Goal: Task Accomplishment & Management: Complete application form

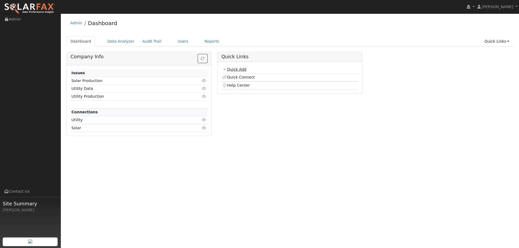
click at [235, 69] on link "Quick Add" at bounding box center [234, 69] width 24 height 4
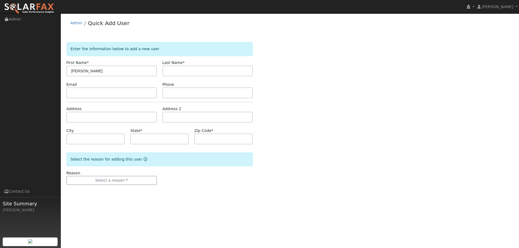
type input "Curtis"
type input "Tuttle"
click at [126, 97] on input "text" at bounding box center [111, 93] width 90 height 11
paste input "Ctuttle31@gmail.com"
type input "Ctuttle31@gmail.com"
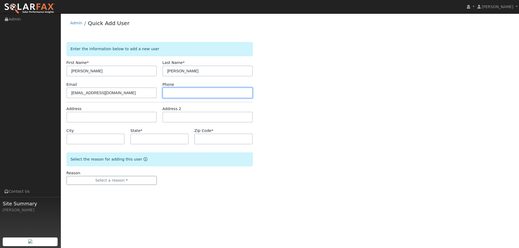
click at [169, 96] on input "text" at bounding box center [207, 93] width 90 height 11
paste input "(707) 292-5961"
type input "(707) 292-5961"
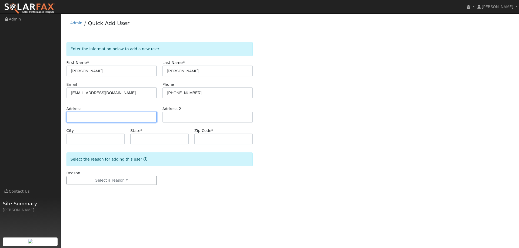
click at [133, 120] on input "text" at bounding box center [111, 117] width 90 height 11
paste input "2298 Primrose Lane"
type input "2298 Primrose Lane"
type input "Lincoln"
type input "CA"
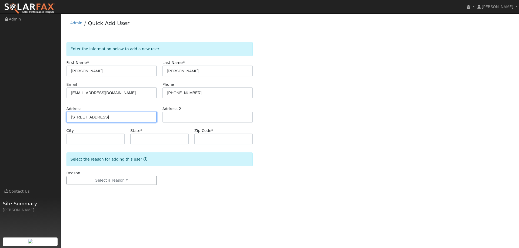
type input "95648"
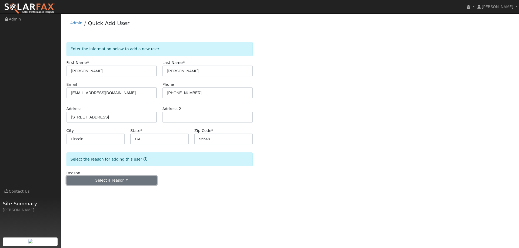
click at [119, 184] on button "Select a reason" at bounding box center [111, 180] width 90 height 9
click at [103, 190] on link "New lead" at bounding box center [97, 192] width 60 height 8
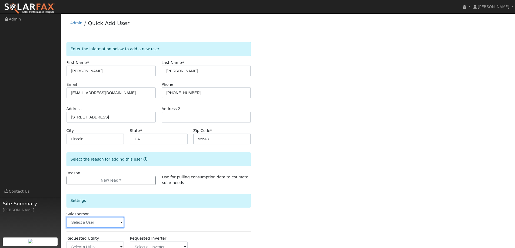
click at [102, 219] on input "text" at bounding box center [95, 222] width 58 height 11
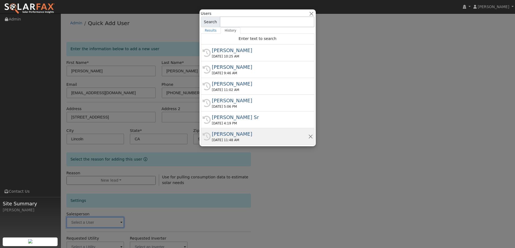
click at [240, 134] on div "Gavin Steiner" at bounding box center [260, 133] width 96 height 7
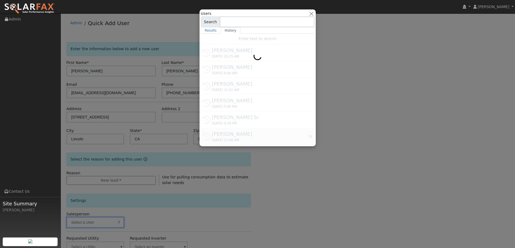
type input "Gavin Steiner"
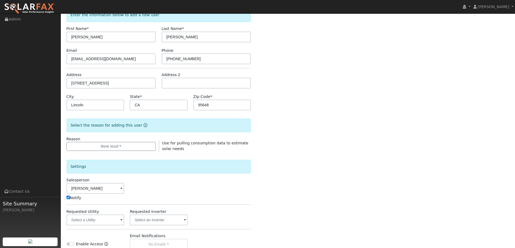
scroll to position [81, 0]
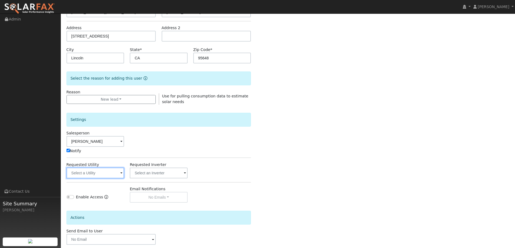
click at [96, 173] on input "text" at bounding box center [95, 173] width 58 height 11
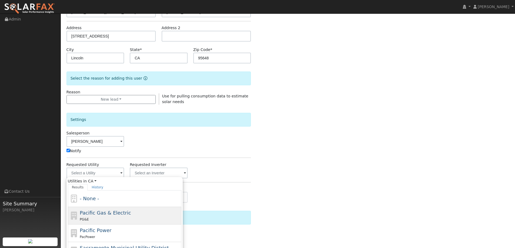
click at [115, 207] on div "Pacific Gas & Electric PG&E" at bounding box center [124, 216] width 113 height 18
type input "Pacific Gas & Electric"
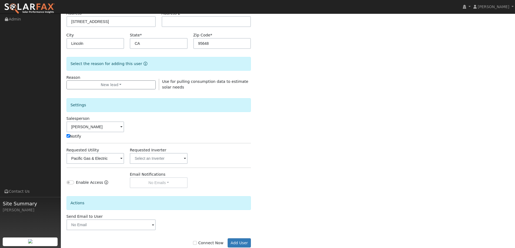
scroll to position [109, 0]
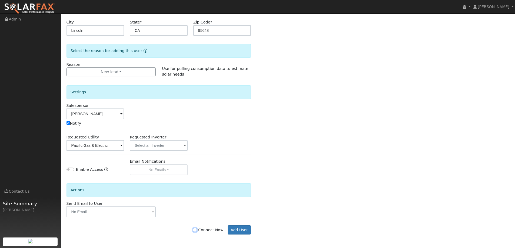
click at [197, 229] on input "Connect Now" at bounding box center [195, 230] width 4 height 4
checkbox input "true"
click at [239, 229] on button "Add User" at bounding box center [238, 230] width 23 height 9
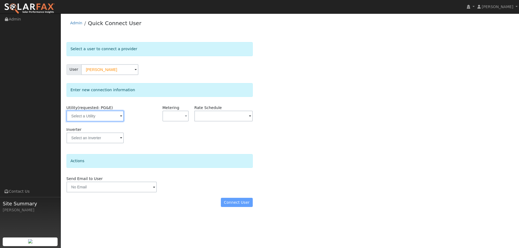
click at [122, 117] on input "text" at bounding box center [94, 116] width 57 height 11
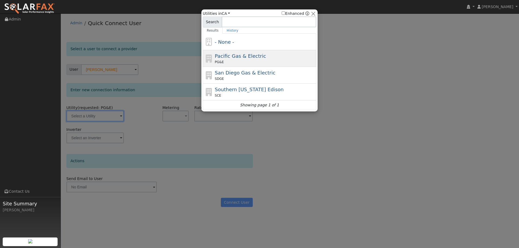
click at [232, 53] on span "Pacific Gas & Electric" at bounding box center [240, 56] width 51 height 6
type input "PG&E"
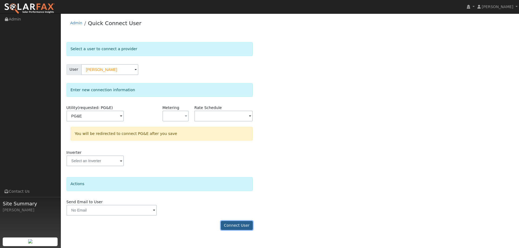
click at [238, 226] on button "Connect User" at bounding box center [237, 225] width 32 height 9
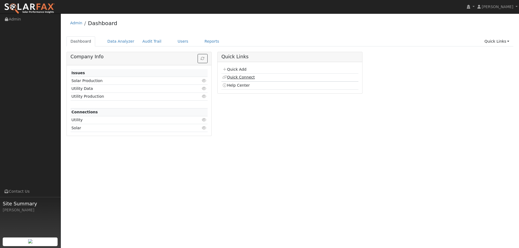
click at [233, 79] on link "Quick Connect" at bounding box center [238, 77] width 32 height 4
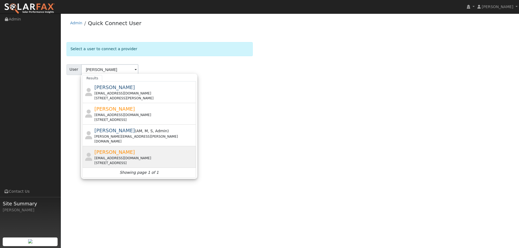
click at [136, 149] on div "[PERSON_NAME] [EMAIL_ADDRESS][DOMAIN_NAME] [STREET_ADDRESS]" at bounding box center [144, 157] width 100 height 17
type input "[PERSON_NAME]"
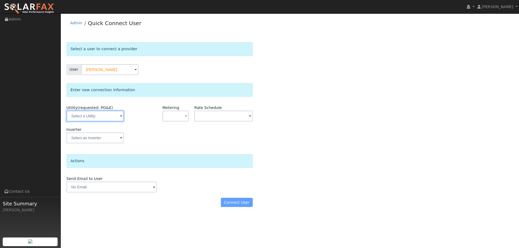
click at [103, 119] on input "text" at bounding box center [94, 116] width 57 height 11
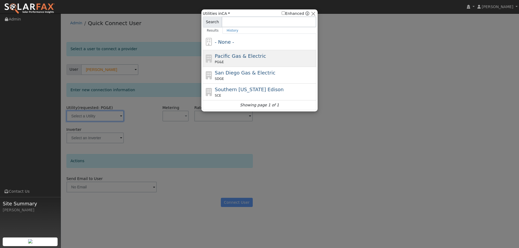
click at [224, 60] on div "Pacific Gas & Electric PG&E" at bounding box center [265, 58] width 100 height 12
type input "PG&E"
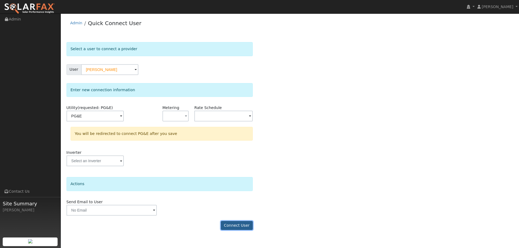
click at [241, 227] on button "Connect User" at bounding box center [237, 225] width 32 height 9
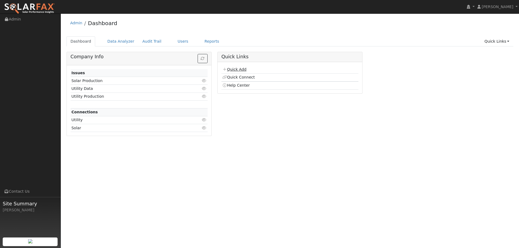
click at [230, 69] on link "Quick Add" at bounding box center [234, 69] width 24 height 4
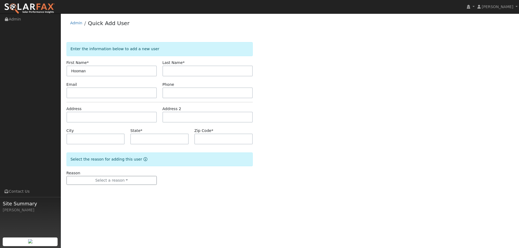
type input "Hooman"
type input "Koliji"
paste input "[EMAIL_ADDRESS][DOMAIN_NAME]"
type input "koliji@yahoo.com"
click at [174, 91] on input "text" at bounding box center [207, 93] width 90 height 11
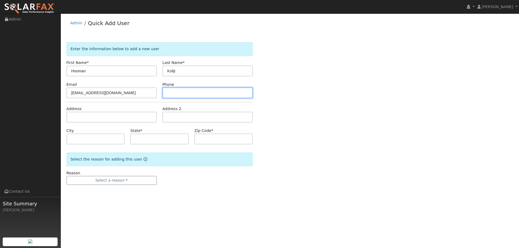
paste input "(415) 712-3665"
type input "(415) 712-3665"
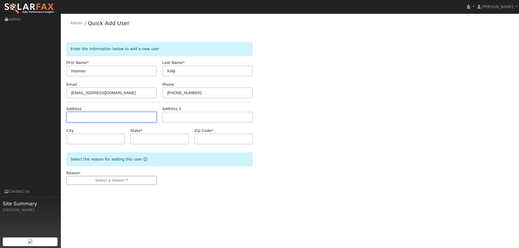
click at [104, 120] on input "text" at bounding box center [111, 117] width 90 height 11
paste input "3420 Yosemite Ave"
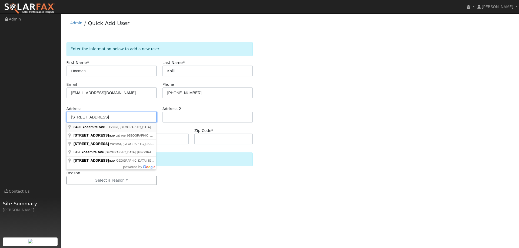
type input "3420 Yosemite Avenue"
type input "El Cerrito"
type input "CA"
type input "94530"
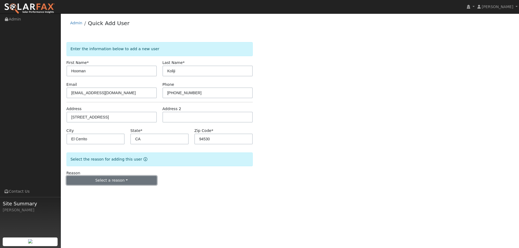
click at [102, 185] on button "Select a reason" at bounding box center [111, 180] width 90 height 9
click at [95, 193] on link "New lead" at bounding box center [97, 192] width 60 height 8
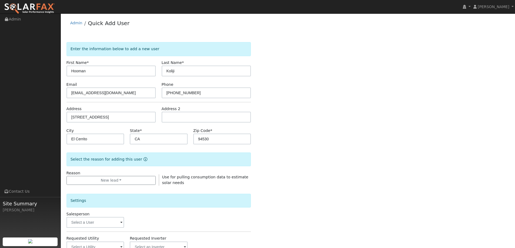
click at [96, 229] on div "Settings Salesperson Requested Utility Requested Inverter Enable Access Email N…" at bounding box center [158, 231] width 184 height 91
click at [106, 220] on input "text" at bounding box center [95, 222] width 58 height 11
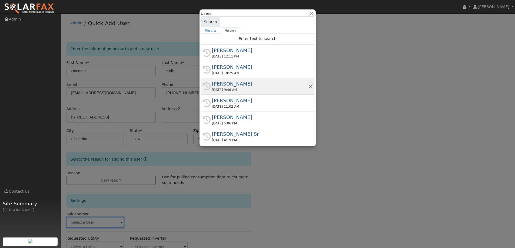
click at [220, 88] on div "09/29/2025 9:46 AM" at bounding box center [260, 90] width 96 height 5
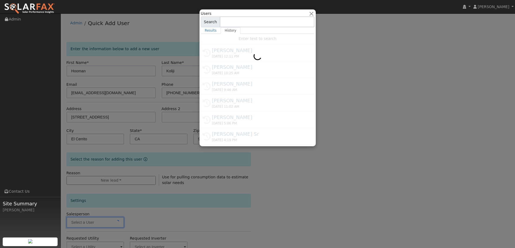
type input "Adam Hedemark"
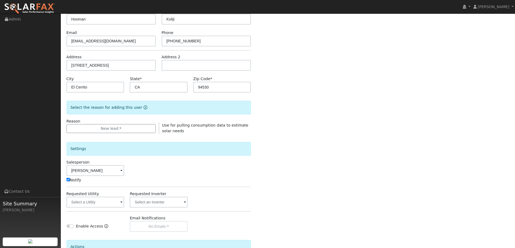
scroll to position [54, 0]
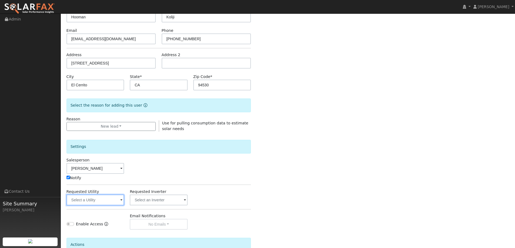
click at [113, 196] on input "text" at bounding box center [95, 200] width 58 height 11
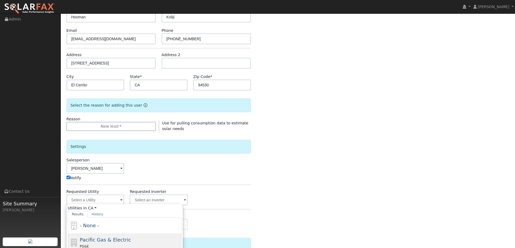
click at [146, 238] on div "Pacific Gas & Electric PG&E" at bounding box center [130, 242] width 100 height 13
type input "Pacific Gas & Electric"
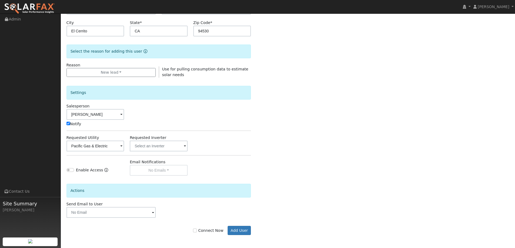
scroll to position [109, 0]
click at [197, 231] on input "Connect Now" at bounding box center [195, 230] width 4 height 4
checkbox input "true"
click at [237, 230] on button "Add User" at bounding box center [238, 230] width 23 height 9
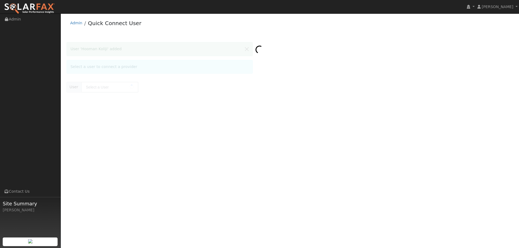
type input "Hooman Koliji"
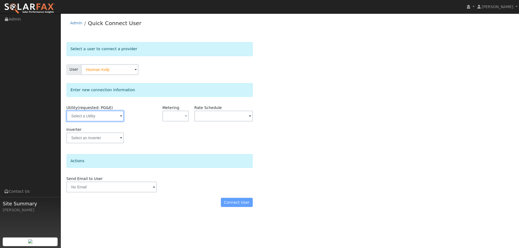
click at [110, 116] on input "text" at bounding box center [94, 116] width 57 height 11
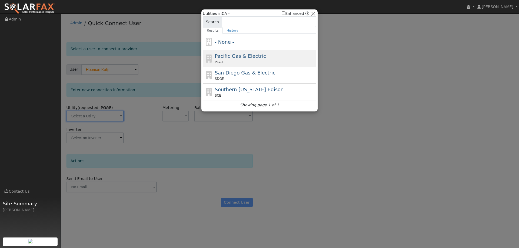
click at [220, 58] on span "Pacific Gas & Electric" at bounding box center [240, 56] width 51 height 6
type input "PG&E"
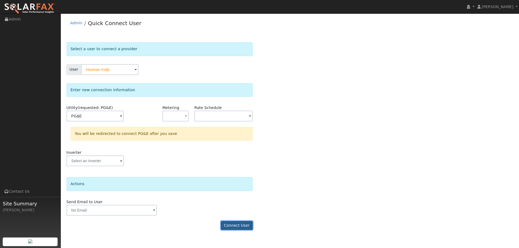
click at [242, 225] on button "Connect User" at bounding box center [237, 225] width 32 height 9
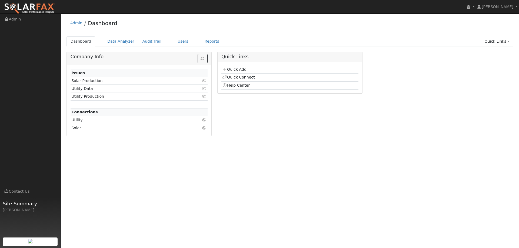
click at [237, 71] on link "Quick Add" at bounding box center [234, 69] width 24 height 4
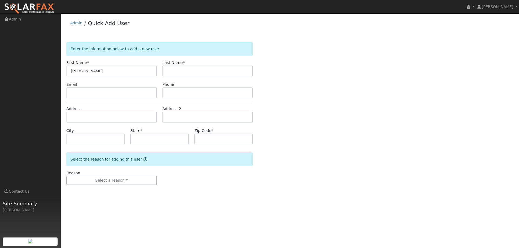
type input "Josh"
type input "Hansen"
paste input "jhansen7325@gmail.com"
type input "jhansen7325@gmail.com"
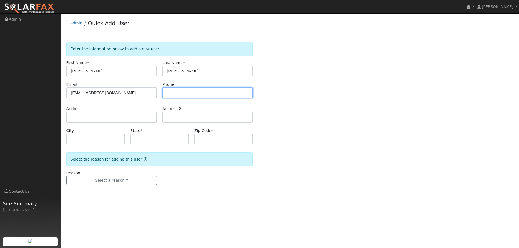
drag, startPoint x: 172, startPoint y: 89, endPoint x: 125, endPoint y: 61, distance: 54.7
click at [171, 89] on input "text" at bounding box center [207, 93] width 90 height 11
paste input "(916) 450-1652"
type input "(916) 450-1652"
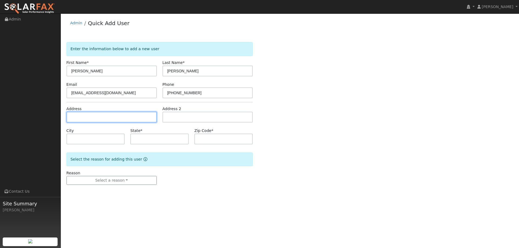
click at [135, 117] on input "text" at bounding box center [111, 117] width 90 height 11
paste input "1320 Van Buren Place"
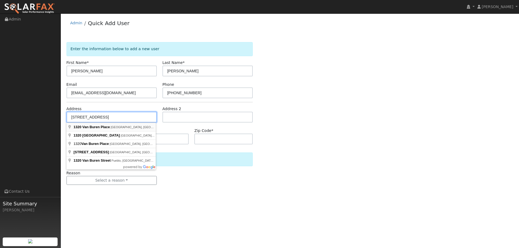
type input "1320 Van Buren Place"
type input "Woodland"
type input "CA"
type input "95776"
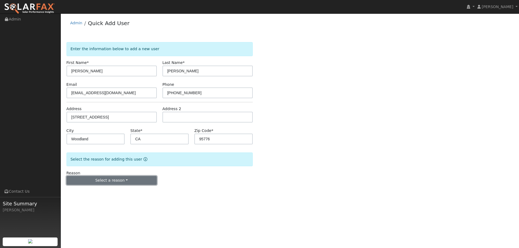
click at [131, 177] on button "Select a reason" at bounding box center [111, 180] width 90 height 9
click at [107, 192] on link "New lead" at bounding box center [97, 192] width 60 height 8
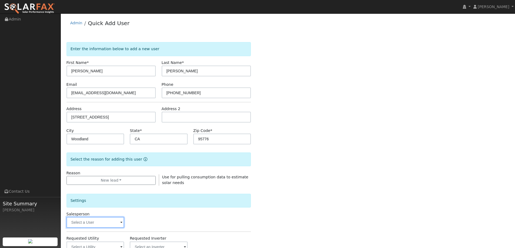
click at [118, 219] on input "text" at bounding box center [95, 222] width 58 height 11
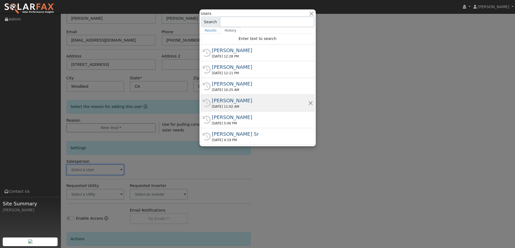
scroll to position [54, 0]
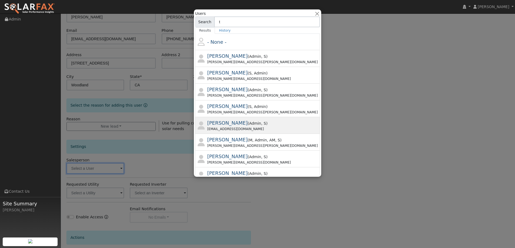
type input "t"
click at [246, 127] on div "Tory@ambrosesolar.com" at bounding box center [263, 129] width 112 height 5
type input "Tory Kelly"
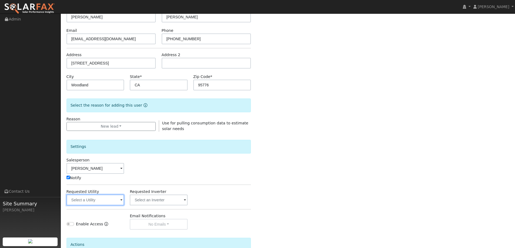
click at [113, 200] on input "text" at bounding box center [95, 200] width 58 height 11
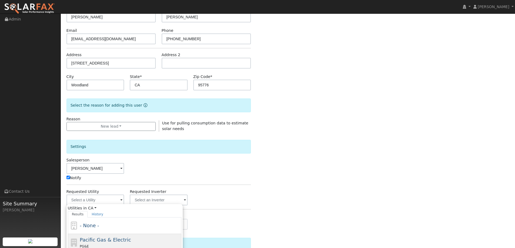
click at [118, 235] on div "Pacific Gas & Electric PG&E" at bounding box center [124, 243] width 113 height 18
type input "Pacific Gas & Electric"
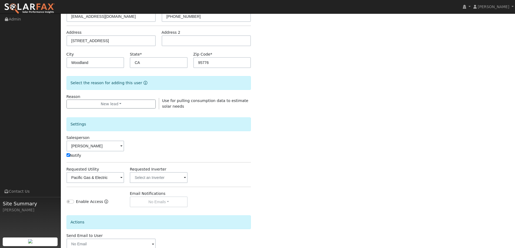
scroll to position [108, 0]
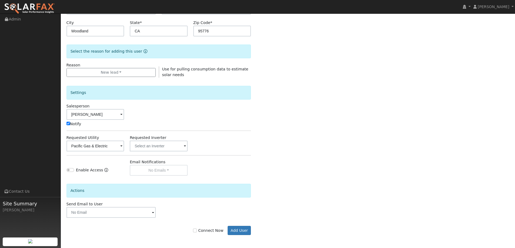
click at [201, 231] on label "Connect Now" at bounding box center [208, 231] width 30 height 6
click at [197, 231] on input "Connect Now" at bounding box center [195, 231] width 4 height 4
checkbox input "true"
click at [240, 232] on button "Add User" at bounding box center [238, 230] width 23 height 9
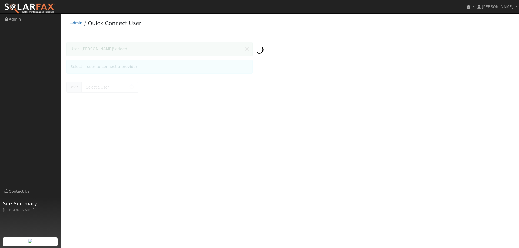
type input "[PERSON_NAME]"
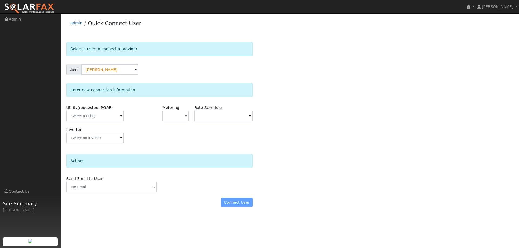
click at [121, 119] on span at bounding box center [121, 116] width 2 height 6
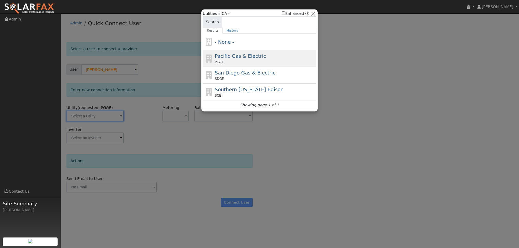
click at [246, 58] on span "Pacific Gas & Electric" at bounding box center [240, 56] width 51 height 6
type input "PG&E"
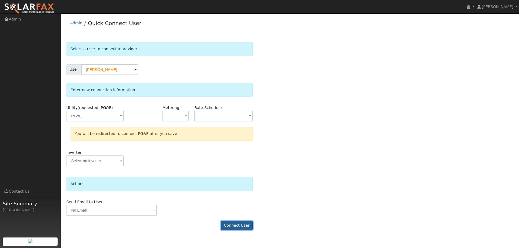
click at [252, 225] on button "Connect User" at bounding box center [237, 225] width 32 height 9
